Goal: Communication & Community: Participate in discussion

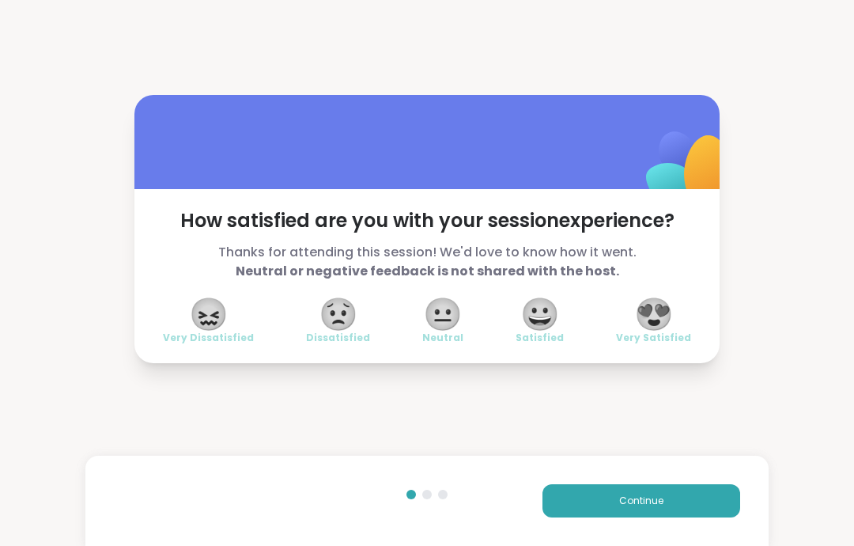
click at [652, 511] on button "Continue" at bounding box center [641, 500] width 198 height 33
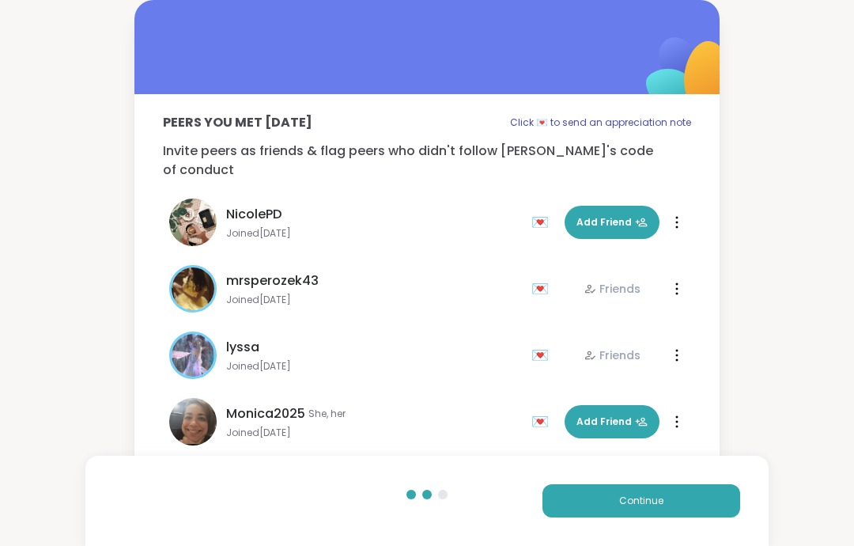
click at [652, 511] on button "Continue" at bounding box center [641, 500] width 198 height 33
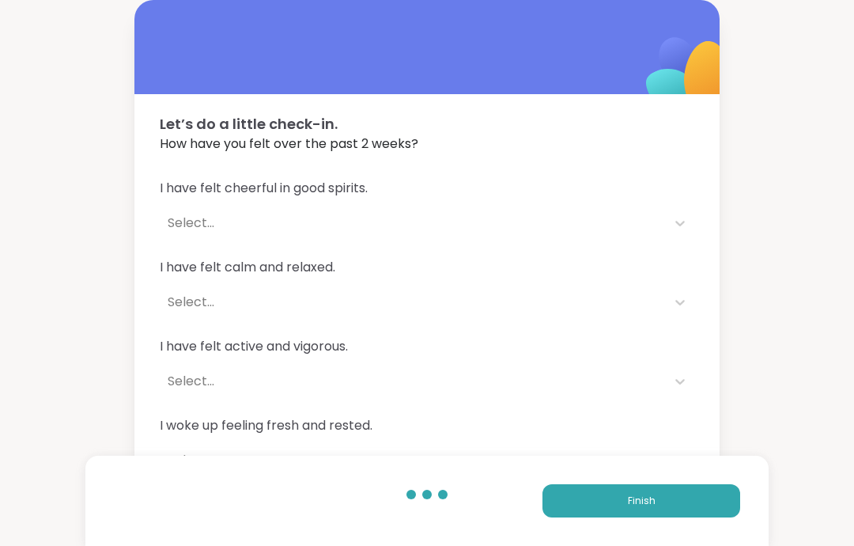
click at [638, 505] on span "Finish" at bounding box center [642, 500] width 28 height 14
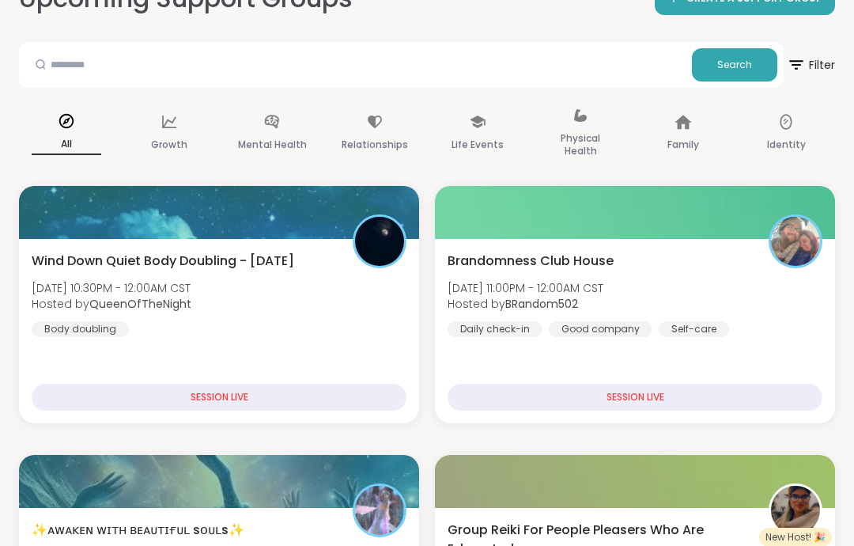
scroll to position [96, 0]
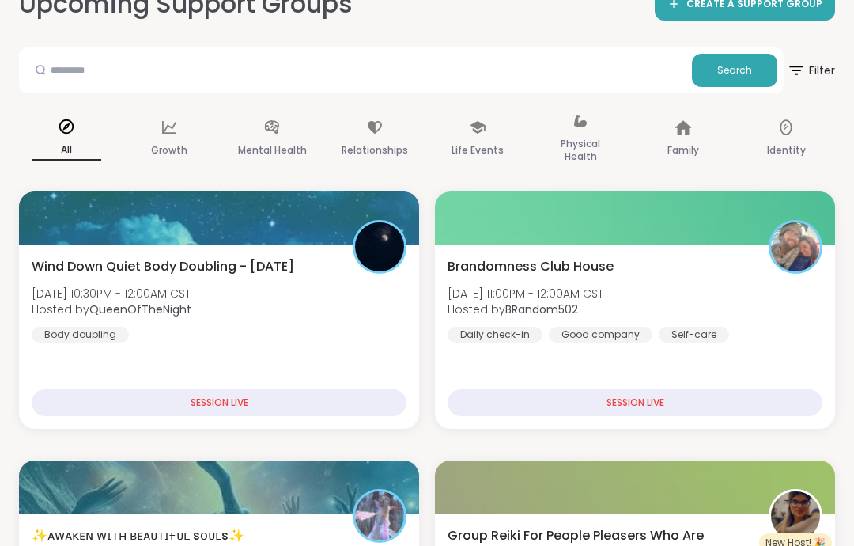
click at [571, 327] on div "Good company" at bounding box center [601, 335] width 104 height 16
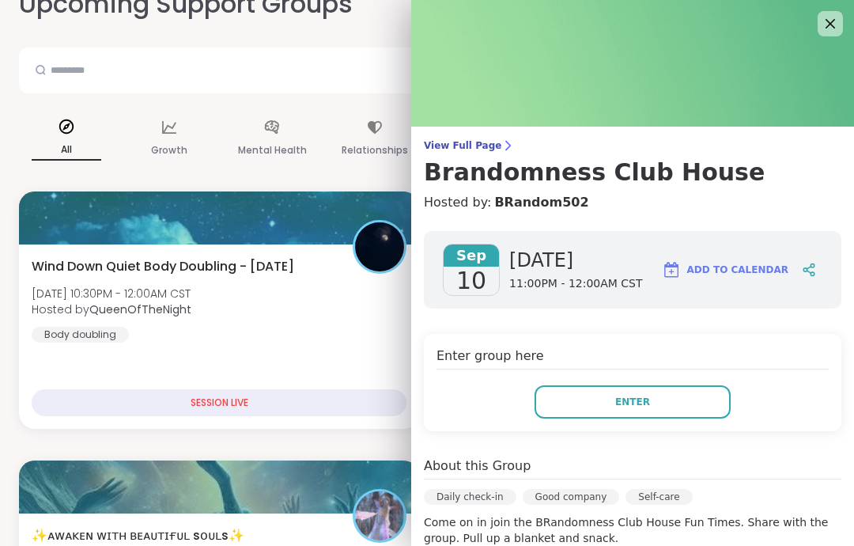
click at [621, 411] on button "Enter" at bounding box center [632, 401] width 196 height 33
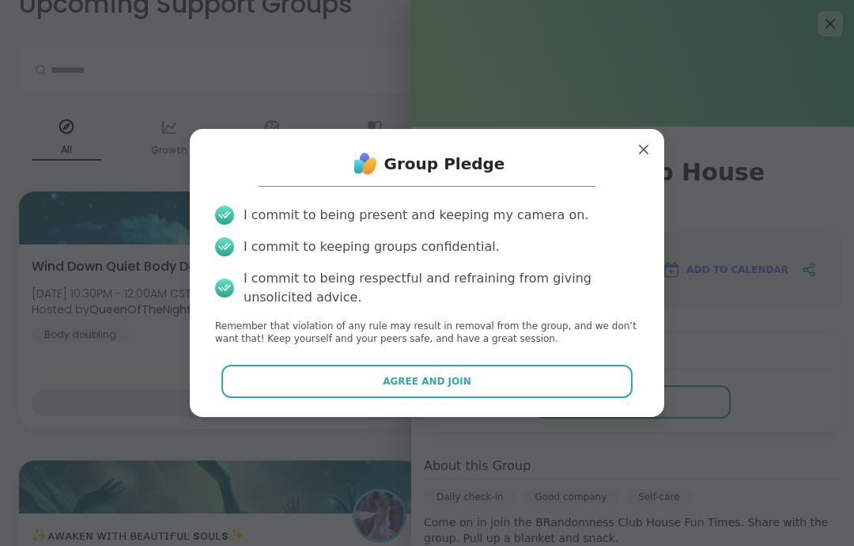
click at [472, 396] on button "Agree and Join" at bounding box center [427, 380] width 412 height 33
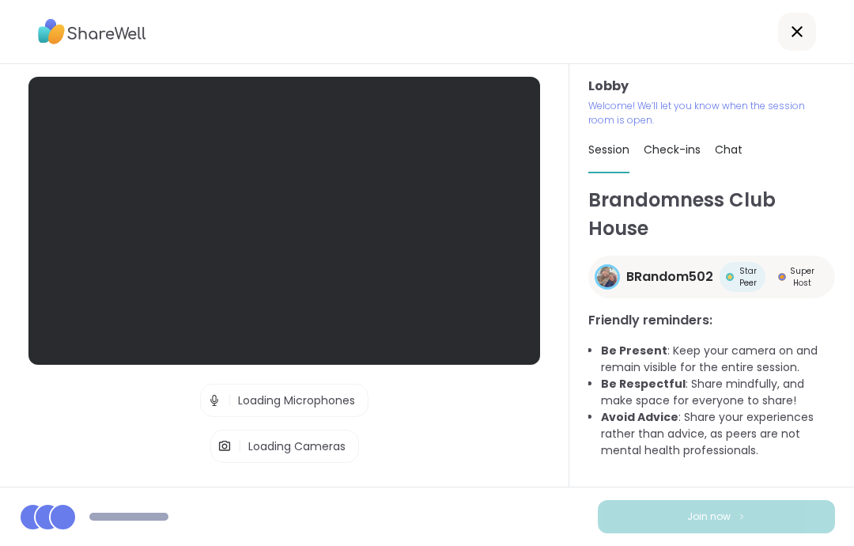
scroll to position [63, 0]
click at [587, 396] on div "Lobby Welcome! We’ll let you know when the session room is open. Session Check-…" at bounding box center [711, 275] width 285 height 422
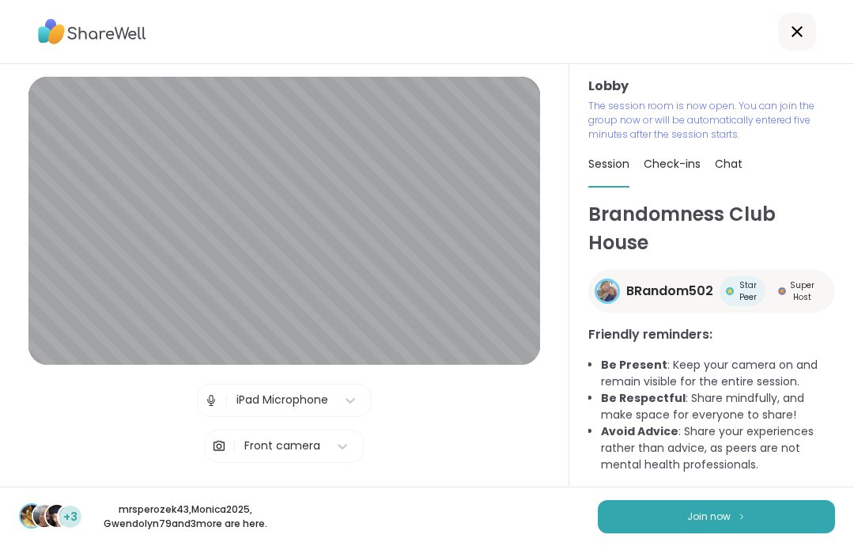
click at [678, 516] on button "Join now" at bounding box center [716, 516] width 237 height 33
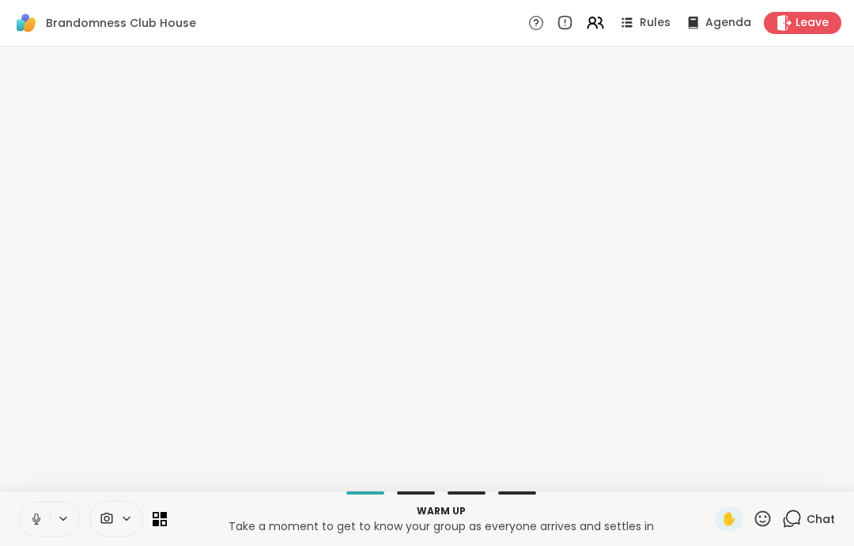
scroll to position [0, 0]
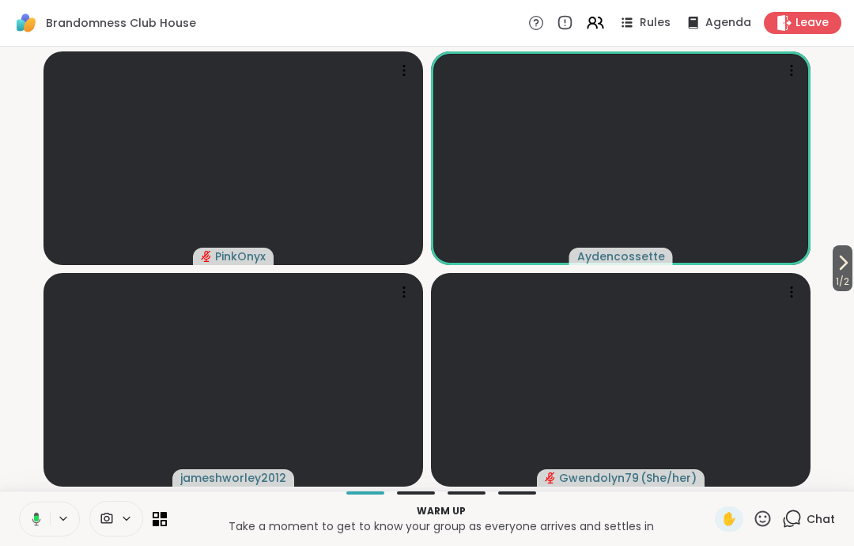
click at [40, 523] on icon at bounding box center [34, 519] width 14 height 14
